Goal: Register for event/course

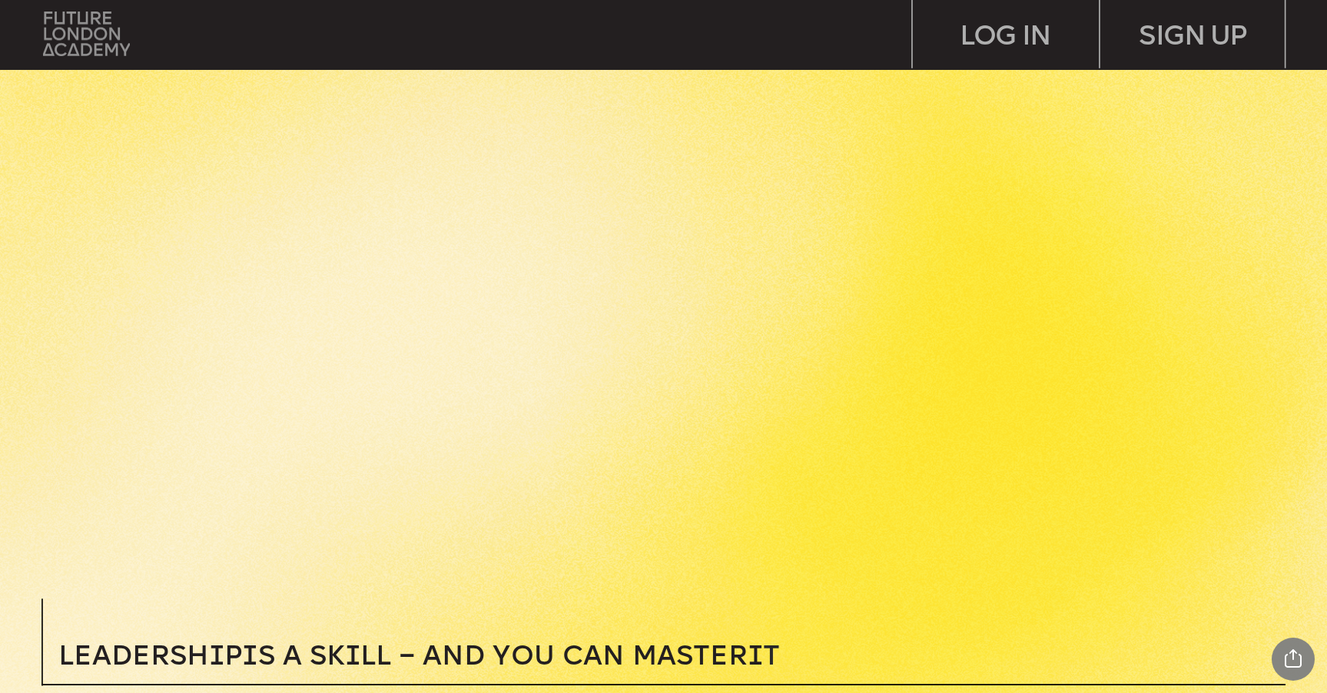
click at [84, 20] on img at bounding box center [86, 34] width 87 height 44
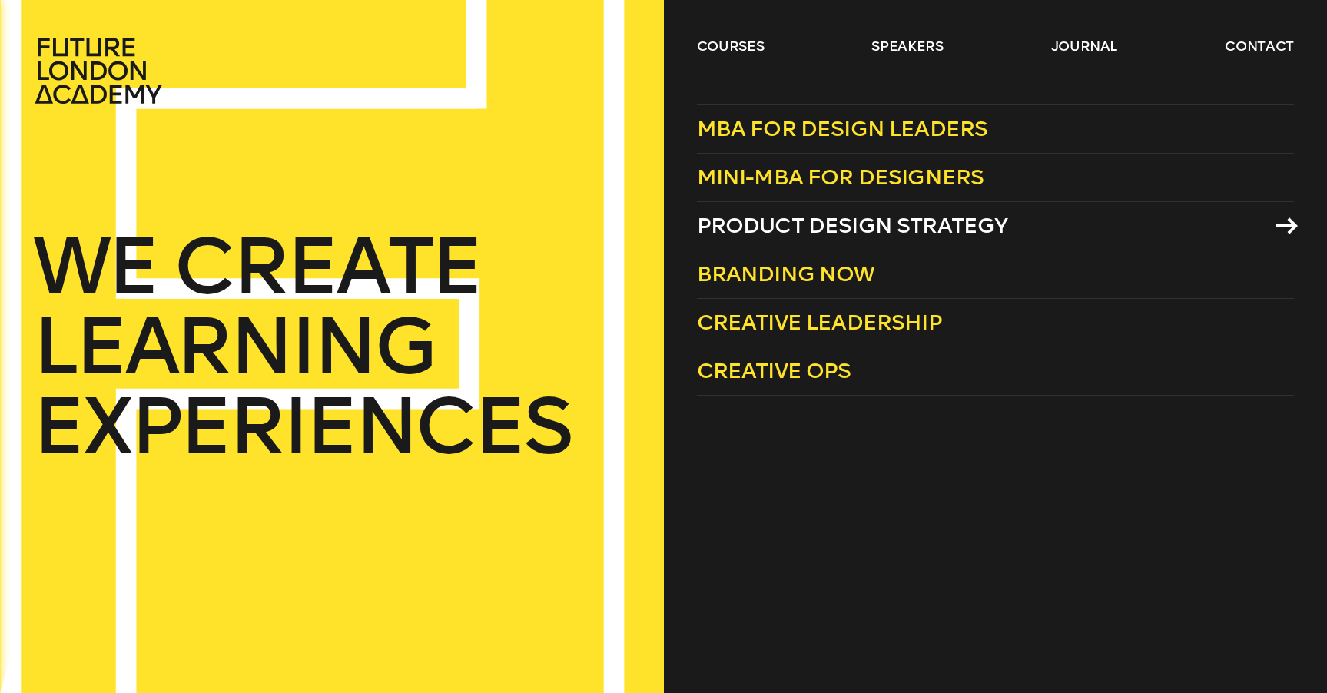
click at [788, 223] on span "Product Design Strategy" at bounding box center [852, 225] width 311 height 25
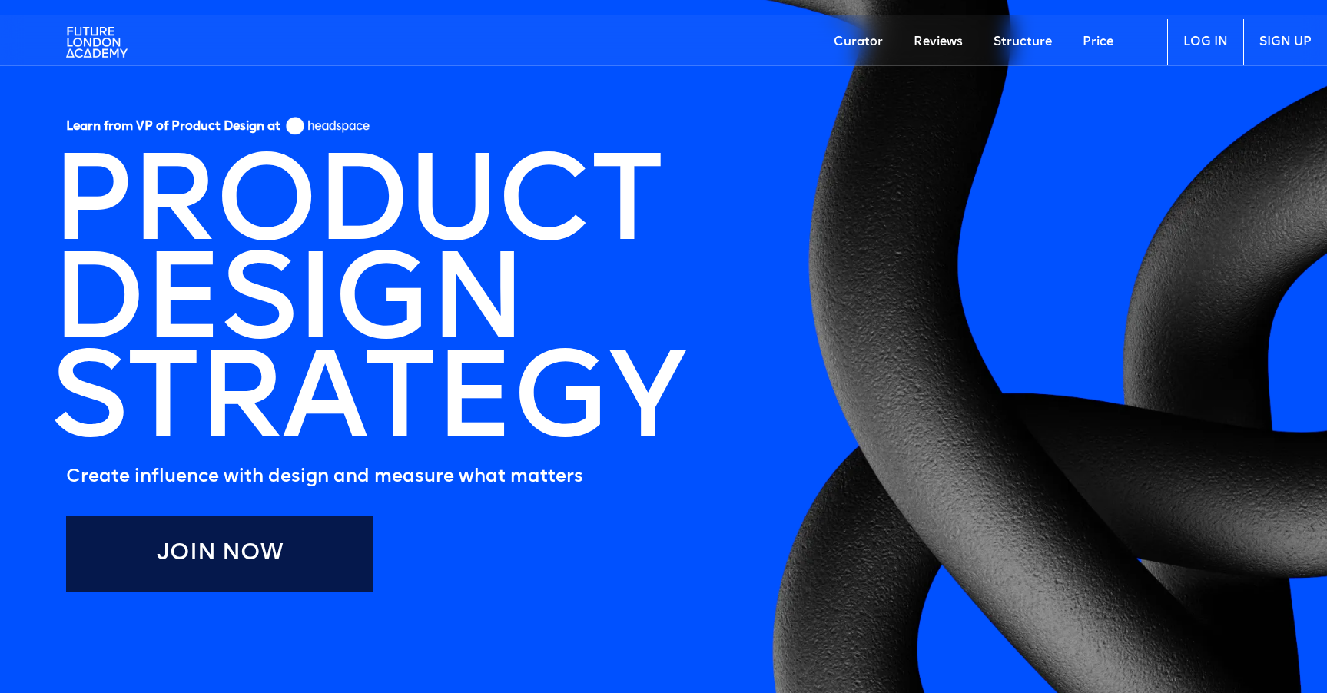
scroll to position [88, 0]
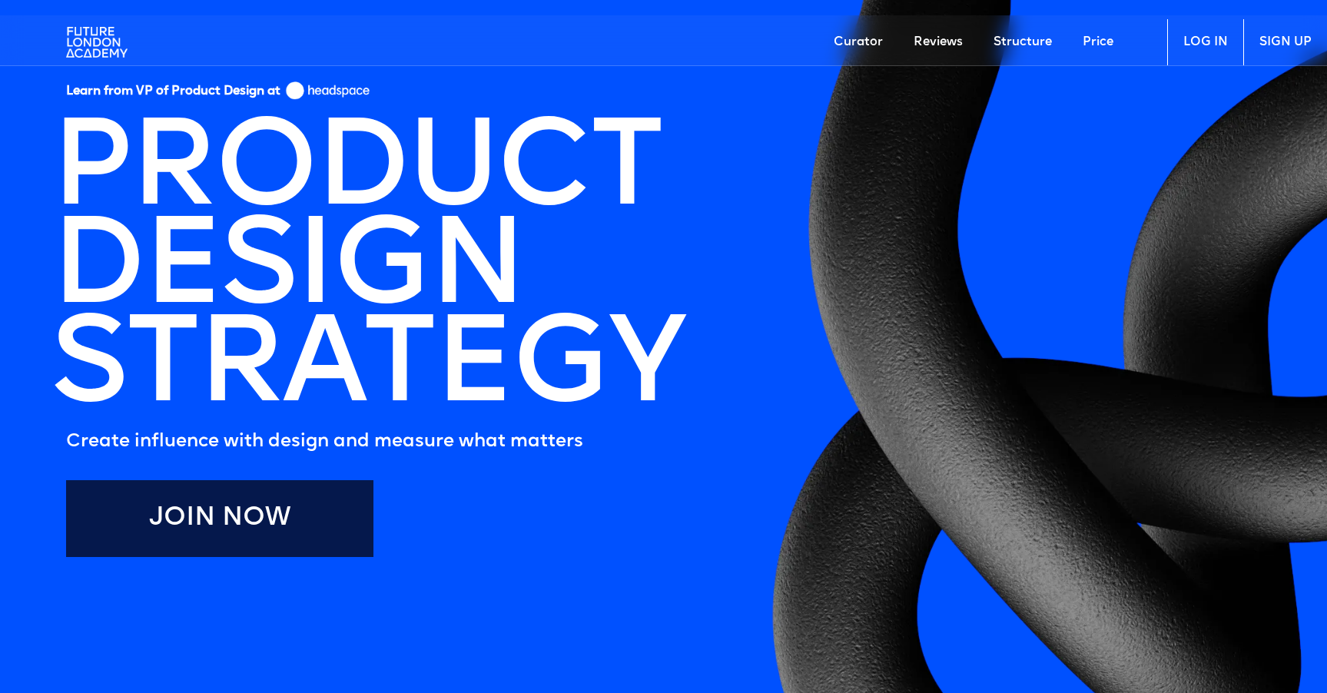
click at [264, 528] on link "Join Now" at bounding box center [219, 518] width 307 height 77
